Goal: Check status: Check status

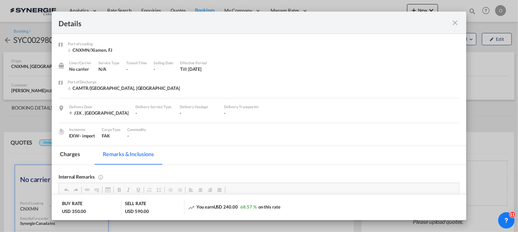
scroll to position [170, 0]
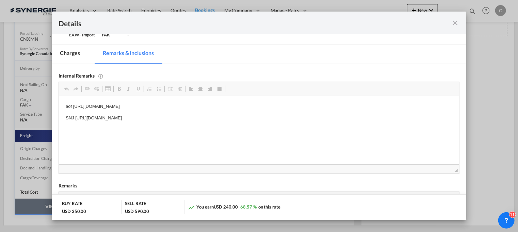
click at [454, 24] on md-icon "icon-close fg-AAA8AD m-0 cursor" at bounding box center [455, 23] width 8 height 8
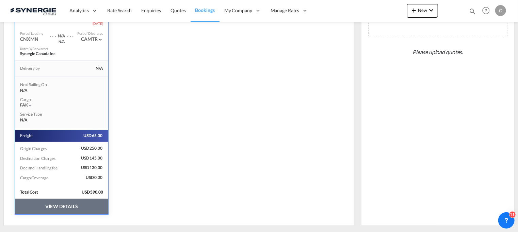
scroll to position [54, 0]
click at [473, 9] on md-icon "icon-magnify" at bounding box center [472, 10] width 7 height 7
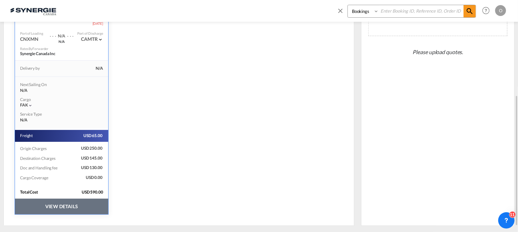
drag, startPoint x: 368, startPoint y: 12, endPoint x: 368, endPoint y: 16, distance: 3.7
click at [368, 12] on select "Bookings Quotes Enquiries" at bounding box center [364, 11] width 32 height 12
select select "Quotes"
click at [348, 5] on select "Bookings Quotes Enquiries" at bounding box center [364, 11] width 32 height 12
click at [383, 13] on input at bounding box center [421, 11] width 85 height 12
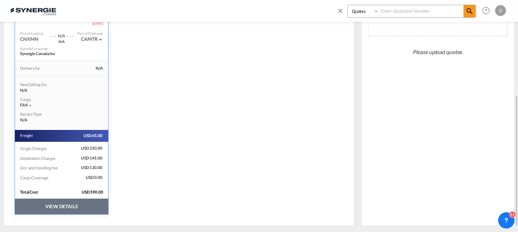
paste input "SYC001842"
type input "SYC001842"
click at [467, 13] on md-icon "icon-magnify" at bounding box center [470, 11] width 8 height 8
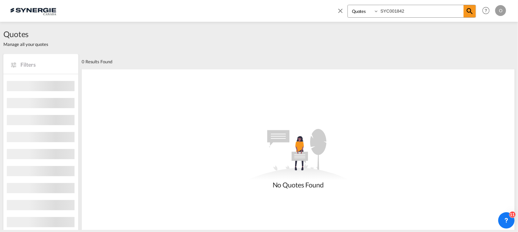
click at [373, 12] on select "Bookings Quotes Enquiries" at bounding box center [364, 11] width 32 height 12
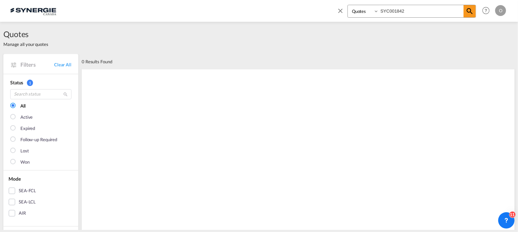
select select "Shipments"
click at [348, 5] on select "Bookings Quotes Enquiries" at bounding box center [364, 11] width 32 height 12
click at [470, 11] on md-icon "icon-magnify" at bounding box center [470, 11] width 8 height 8
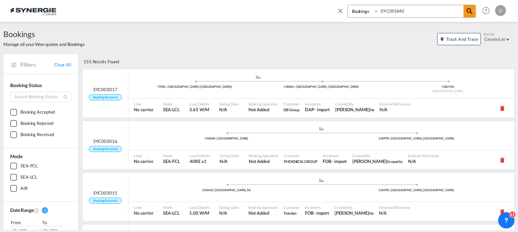
click at [401, 11] on input "SYC001842" at bounding box center [421, 11] width 85 height 12
click at [471, 12] on md-icon "icon-magnify" at bounding box center [470, 11] width 8 height 8
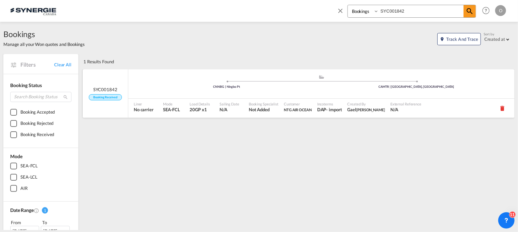
click at [239, 89] on div ".a{fill:#aaa8ad;} .a{fill:#aaa8ad;} CNNBG | Ningbo Pt CAMTR | [GEOGRAPHIC_DATA]…" at bounding box center [321, 85] width 386 height 20
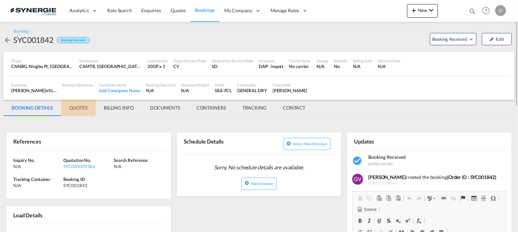
click at [88, 108] on md-tab-item "QUOTES" at bounding box center [78, 108] width 34 height 16
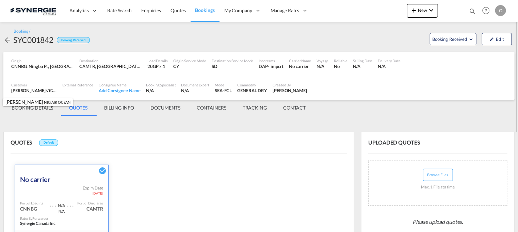
click at [40, 90] on div "Ian Shufflebotham NTG AIR OCEAN , +-1 more" at bounding box center [34, 91] width 46 height 6
copy div "Ian Shufflebotham NTG AIR OCEAN , +-1 more"
